Goal: Transaction & Acquisition: Purchase product/service

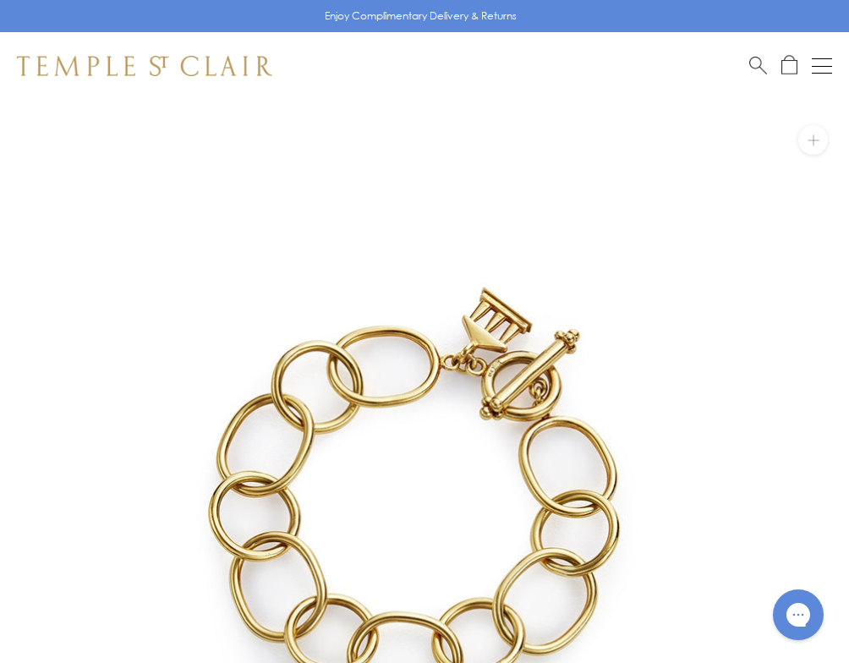
click at [761, 63] on span "Search" at bounding box center [759, 64] width 18 height 18
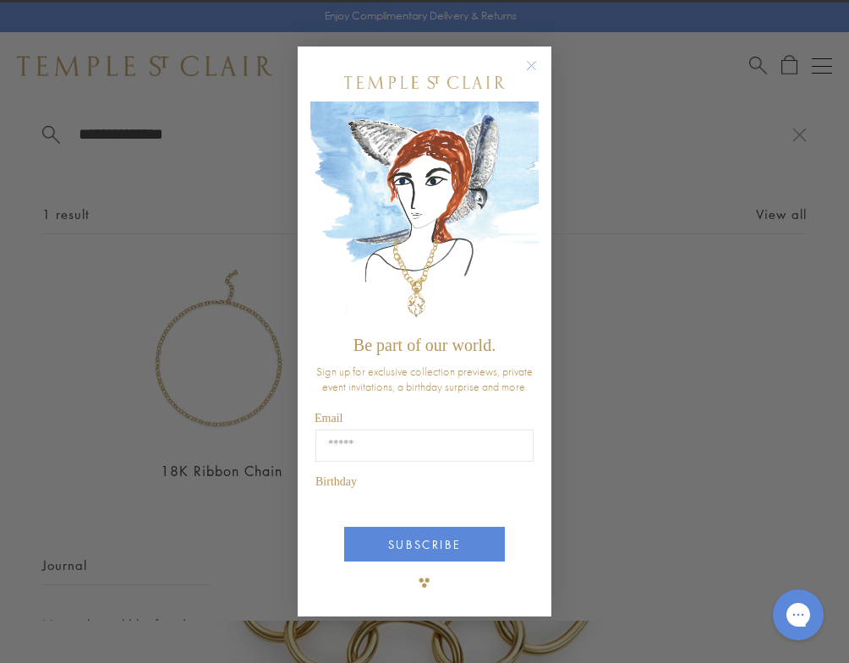
type input "**********"
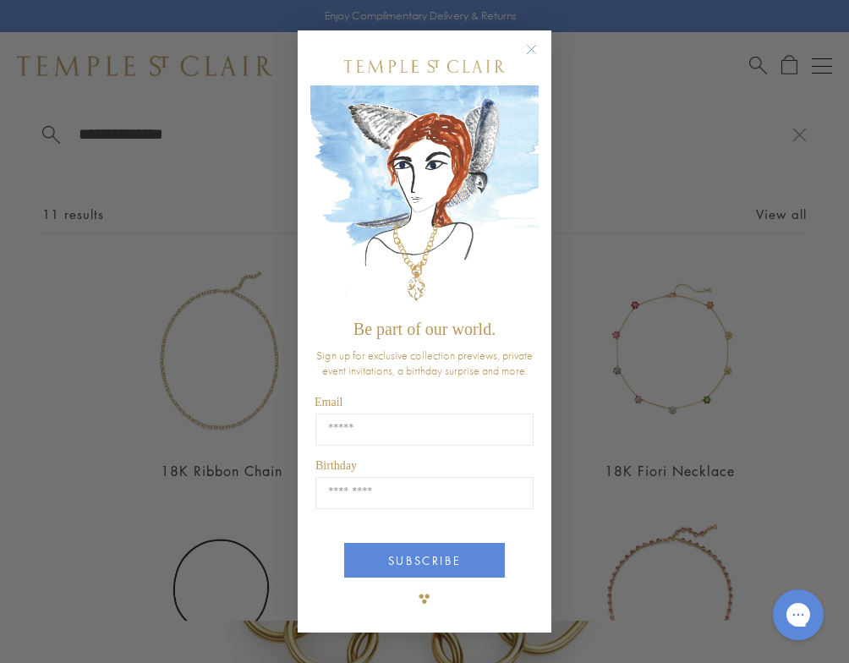
click at [529, 51] on circle "Close dialog" at bounding box center [532, 50] width 20 height 20
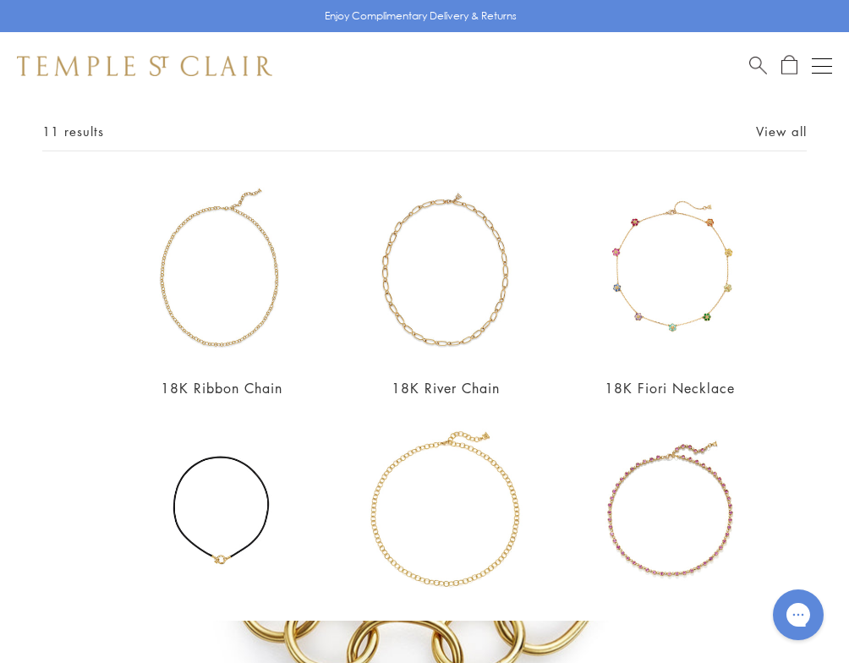
scroll to position [86, 0]
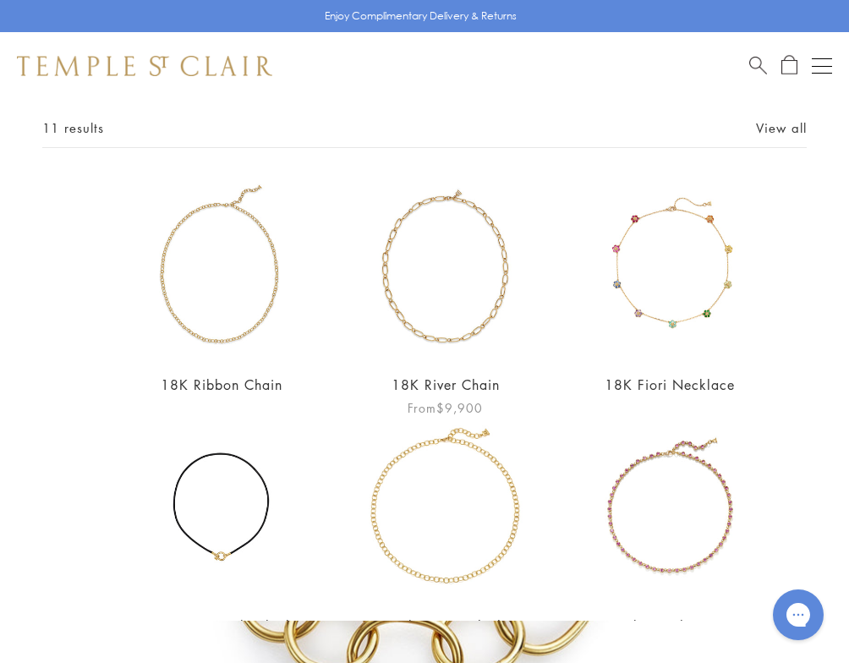
click at [470, 255] on img at bounding box center [445, 268] width 182 height 182
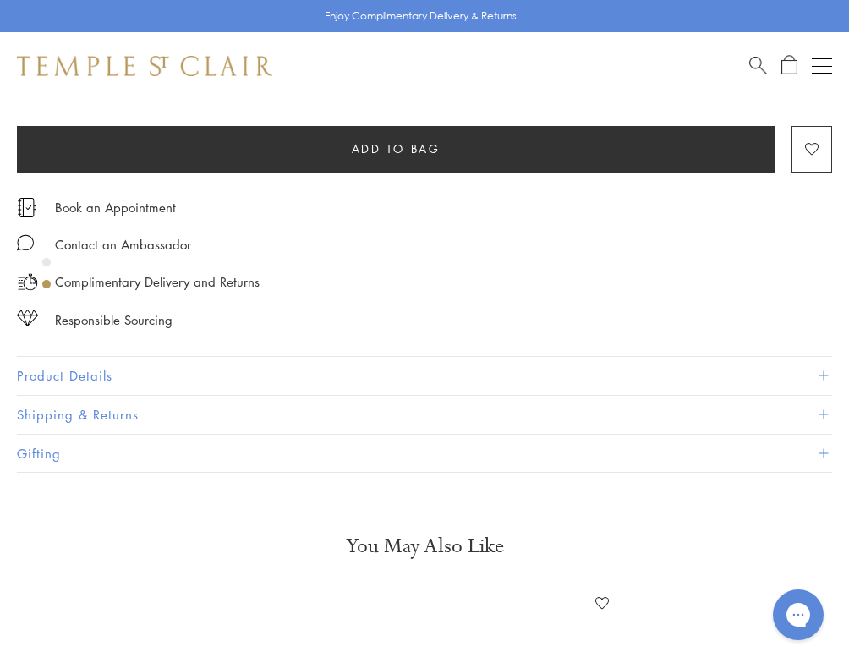
scroll to position [1066, 0]
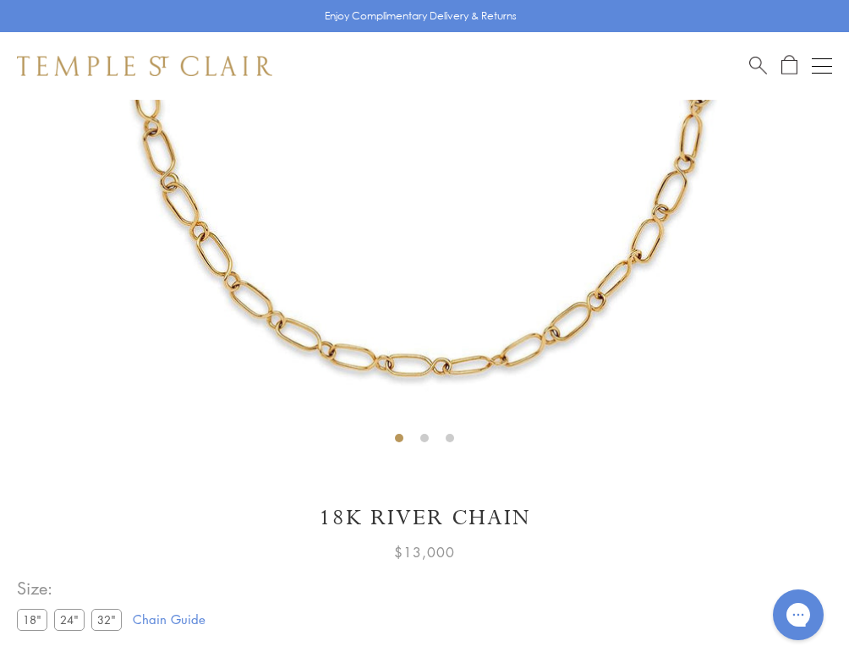
scroll to position [424, 0]
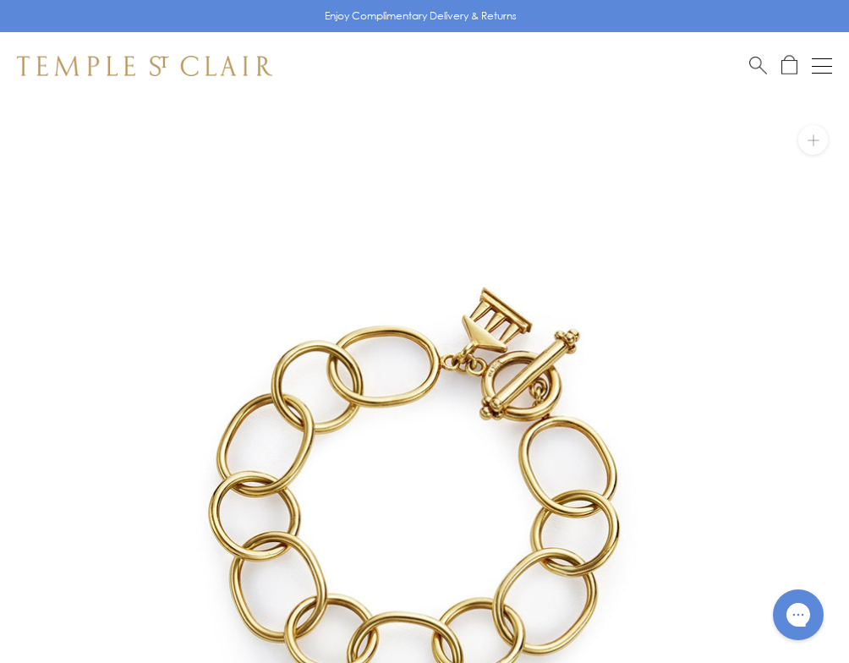
click at [755, 63] on span "Search" at bounding box center [759, 64] width 18 height 18
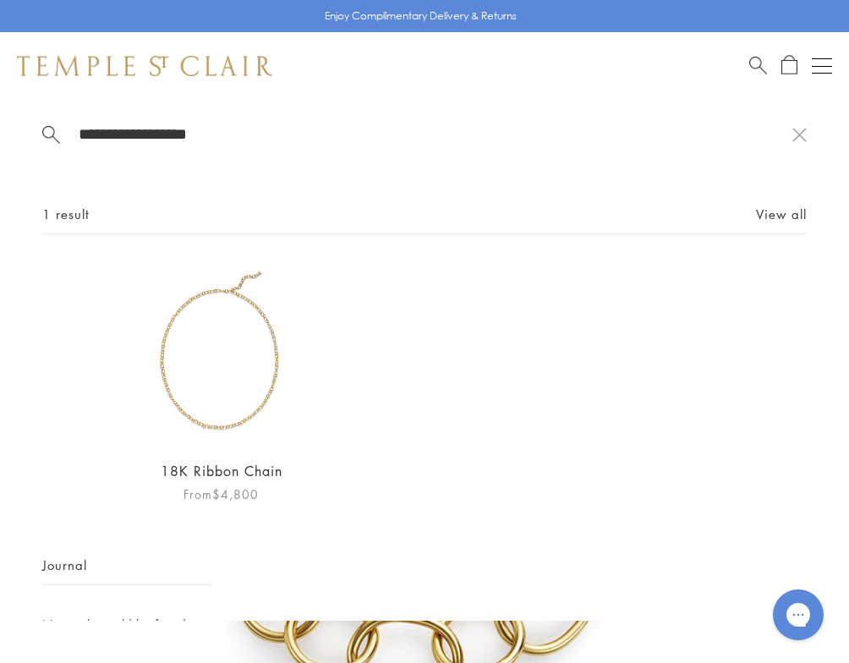
type input "**********"
click at [255, 353] on img at bounding box center [221, 354] width 182 height 182
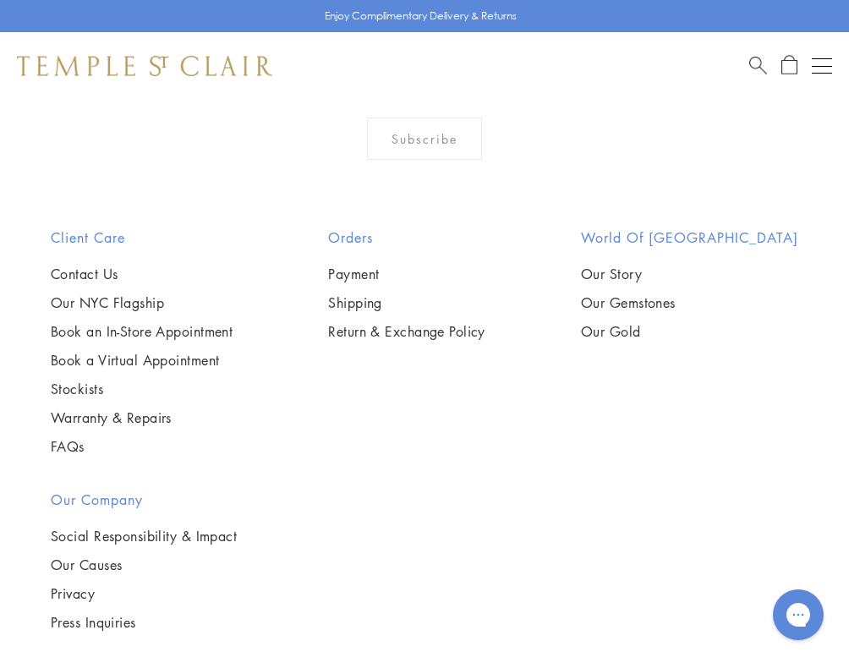
scroll to position [2723, 0]
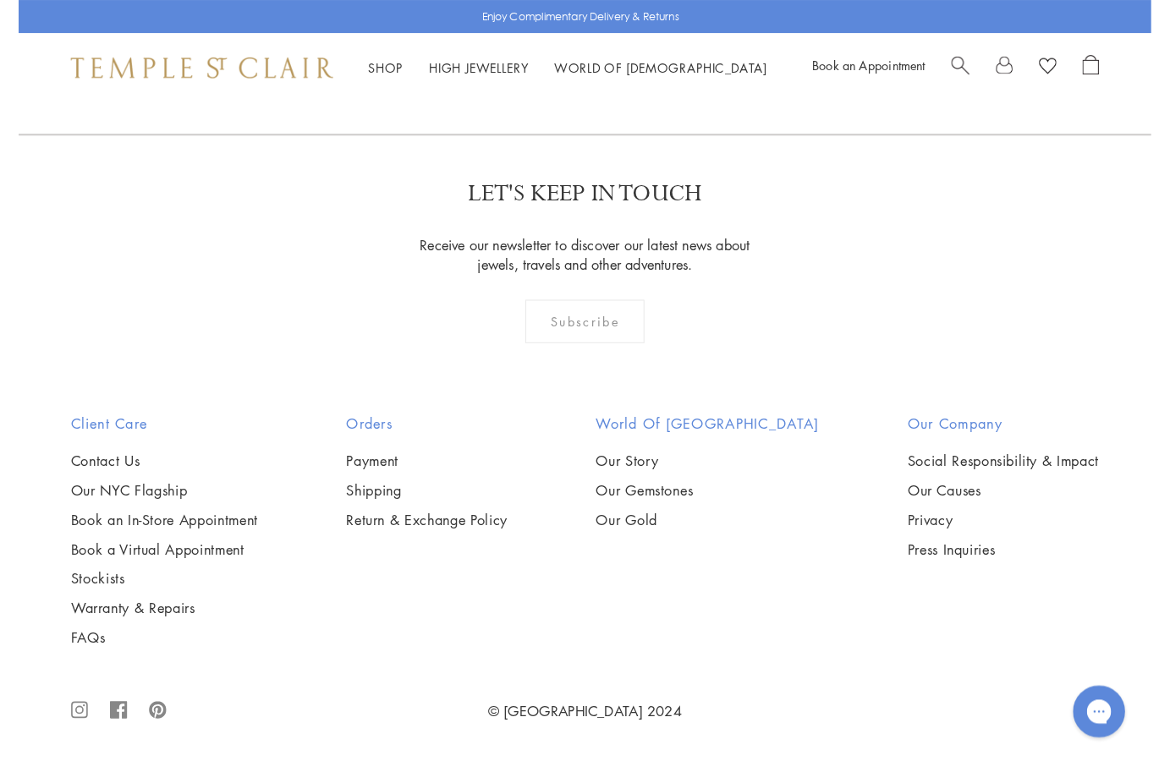
scroll to position [2371, 0]
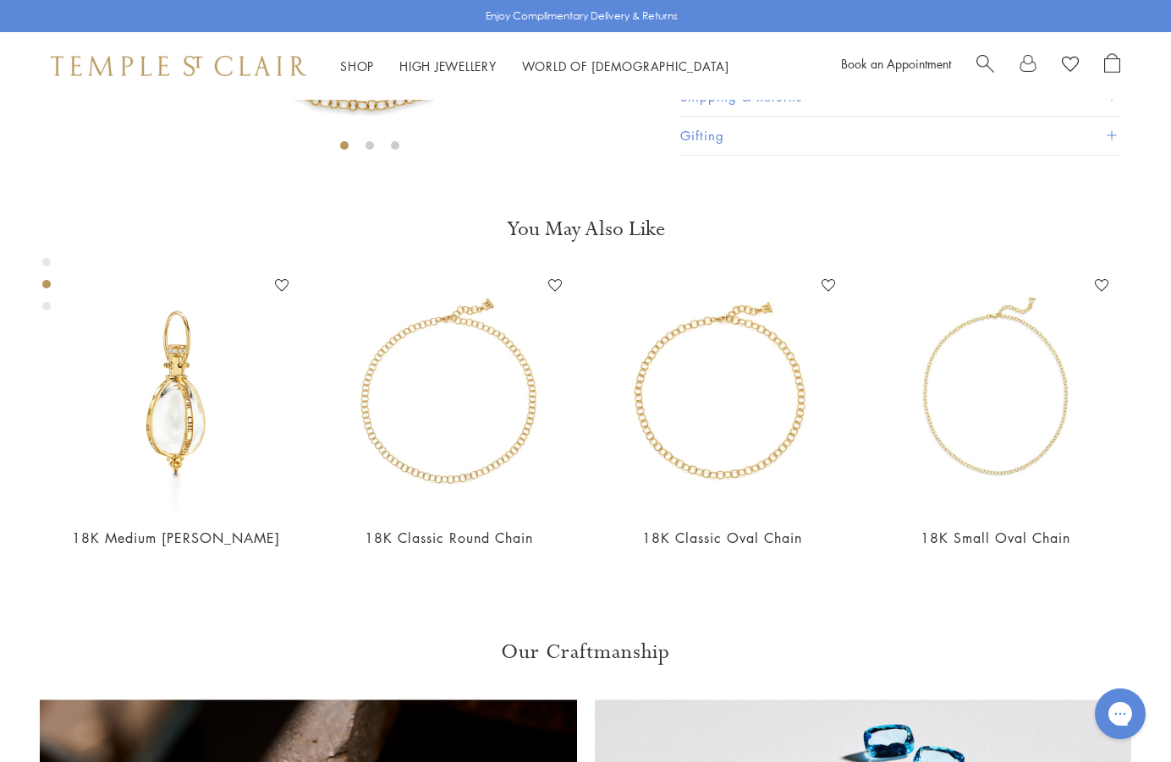
scroll to position [514, 0]
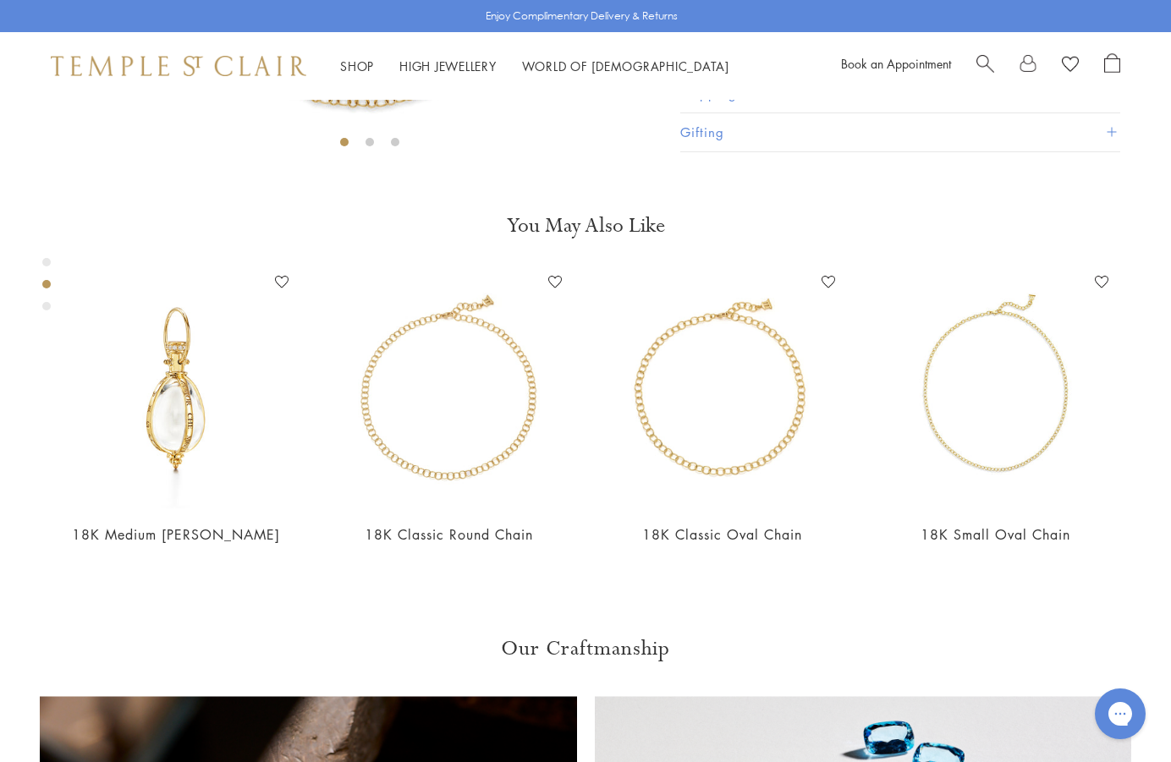
click at [735, 74] on button "Product Details" at bounding box center [900, 55] width 440 height 38
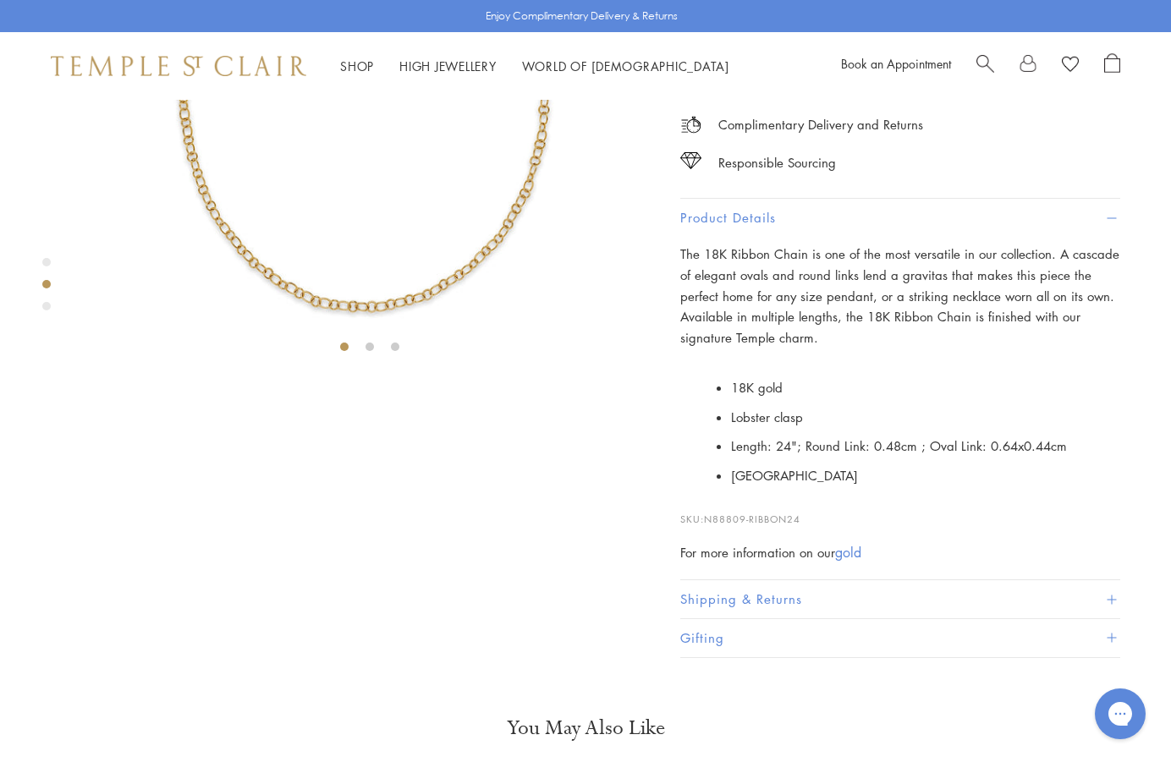
scroll to position [305, 0]
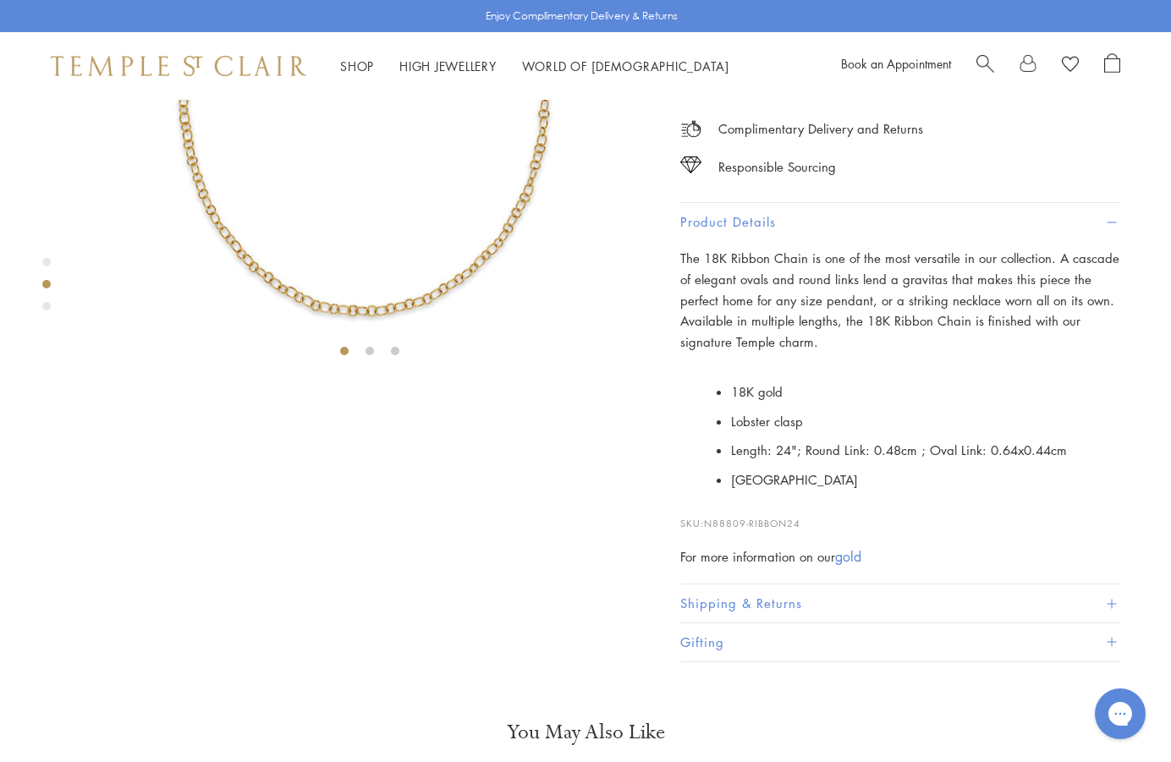
click at [988, 61] on span "Search" at bounding box center [985, 62] width 18 height 18
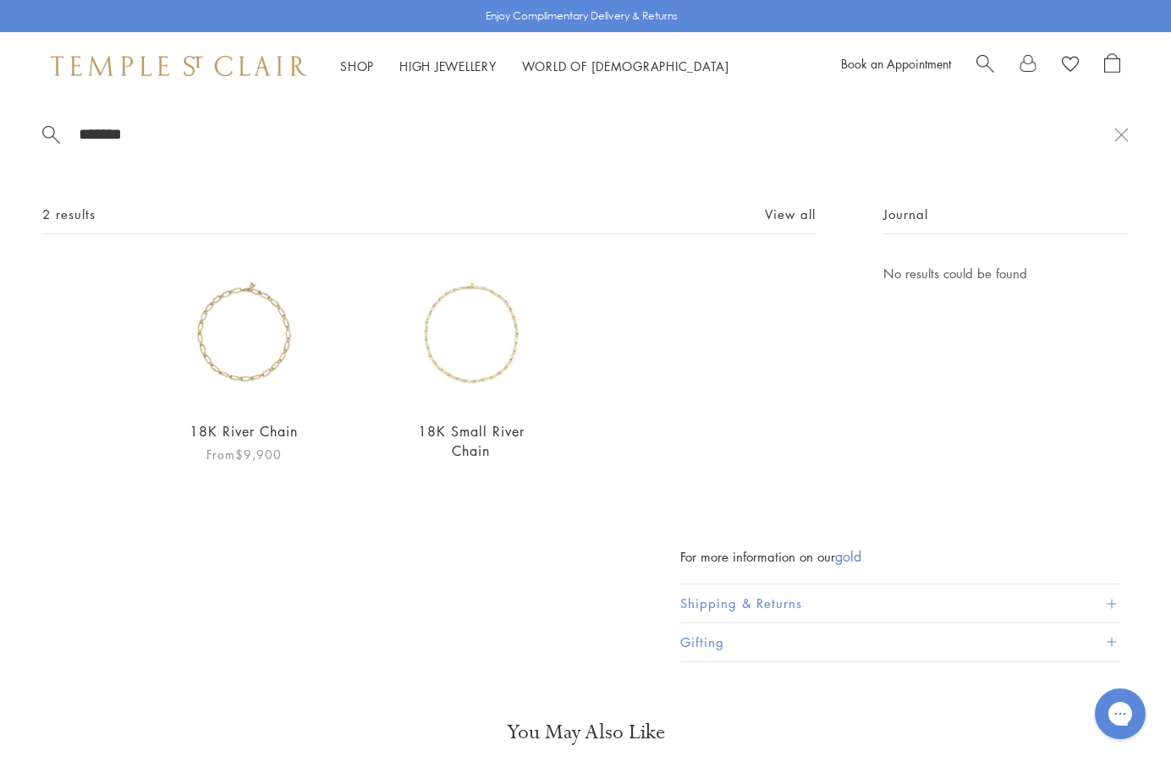
type input "*******"
click at [228, 343] on img at bounding box center [244, 334] width 143 height 143
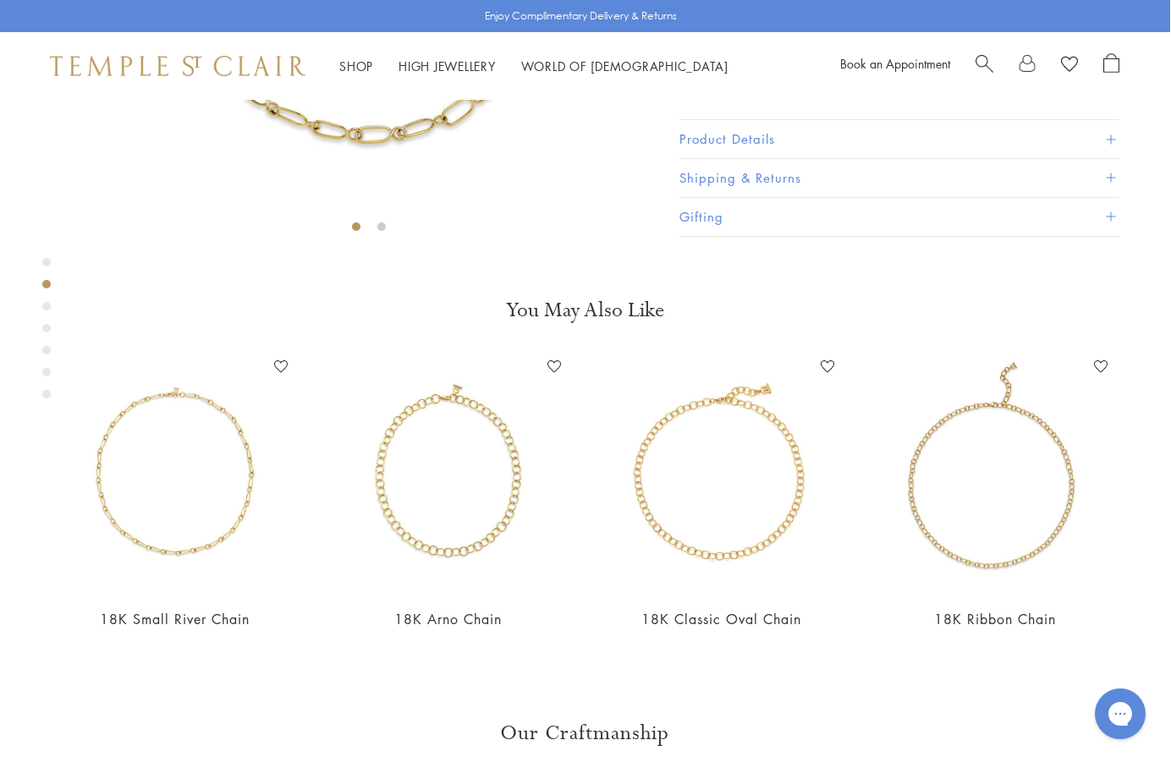
scroll to position [432, 1]
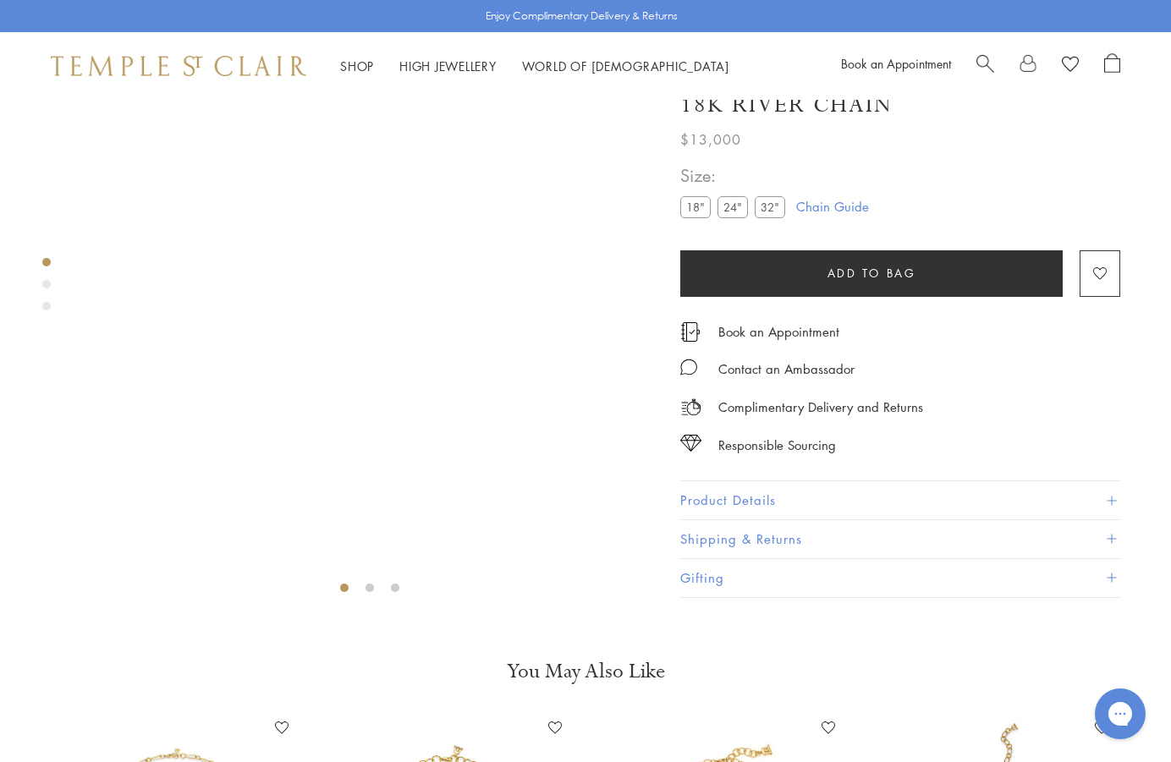
scroll to position [66, 0]
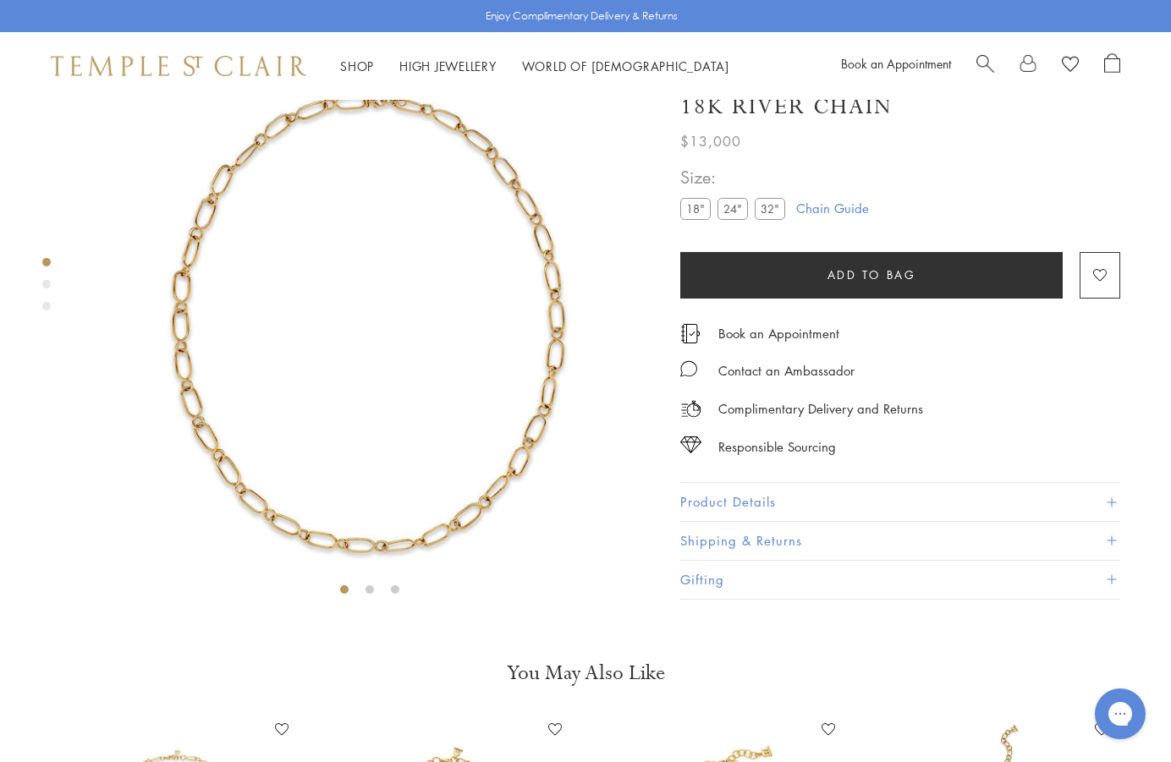
click at [690, 220] on label "18"" at bounding box center [695, 209] width 30 height 21
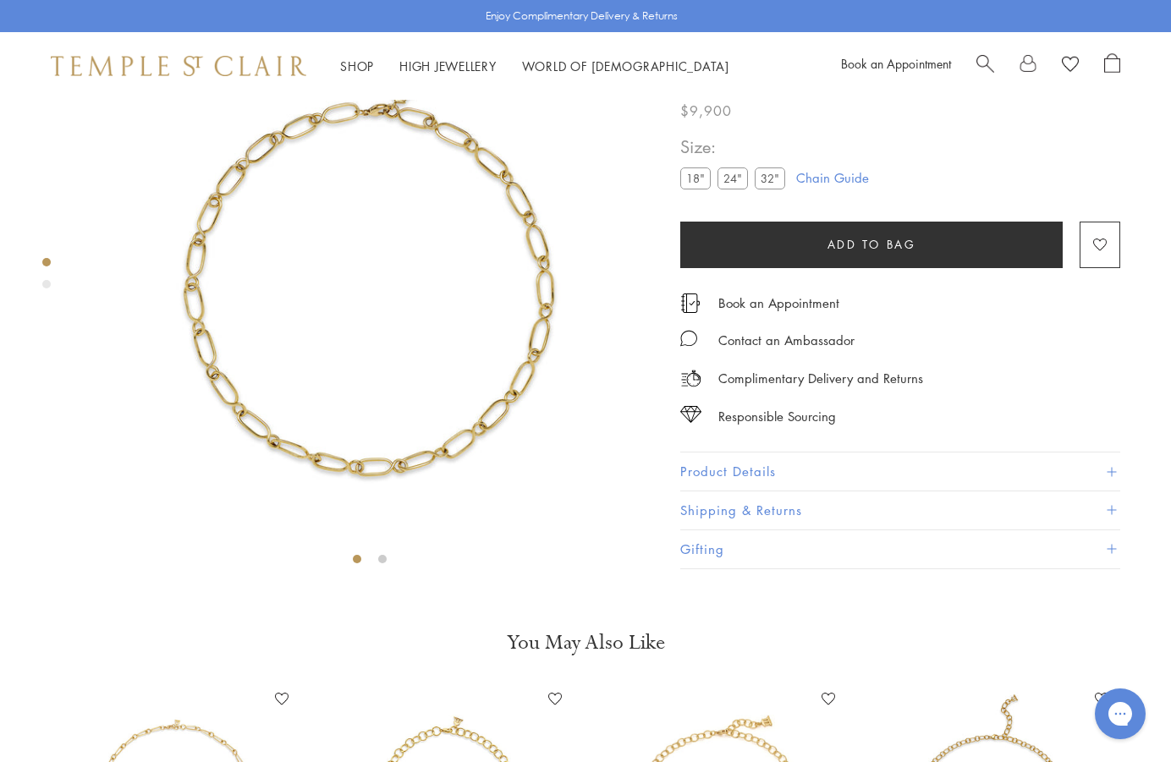
scroll to position [100, 0]
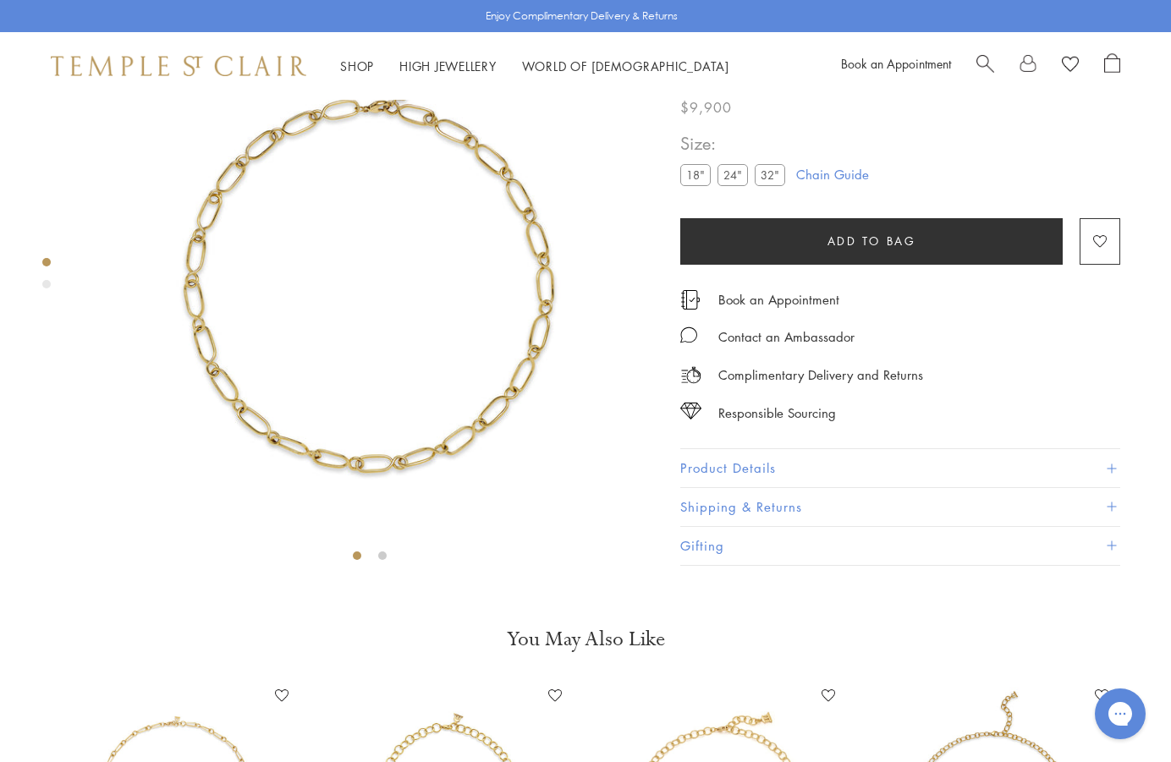
click at [768, 488] on button "Product Details" at bounding box center [900, 469] width 440 height 38
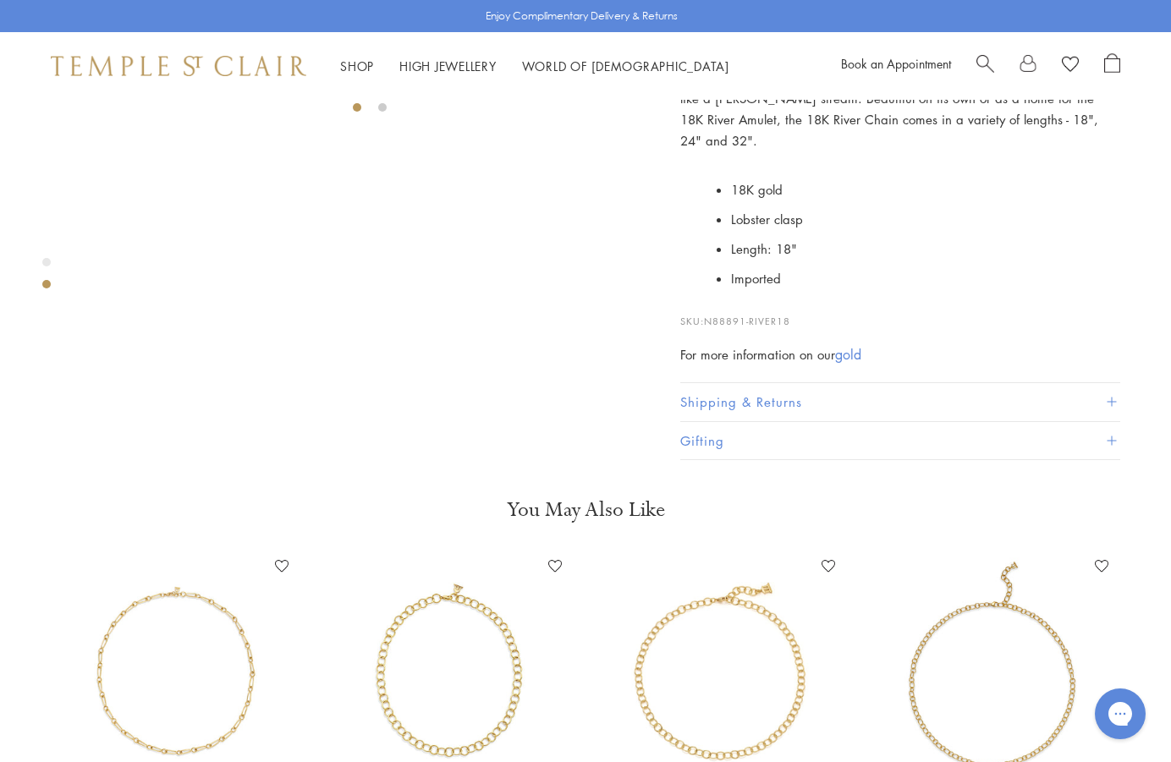
scroll to position [572, 0]
